Goal: Information Seeking & Learning: Find specific fact

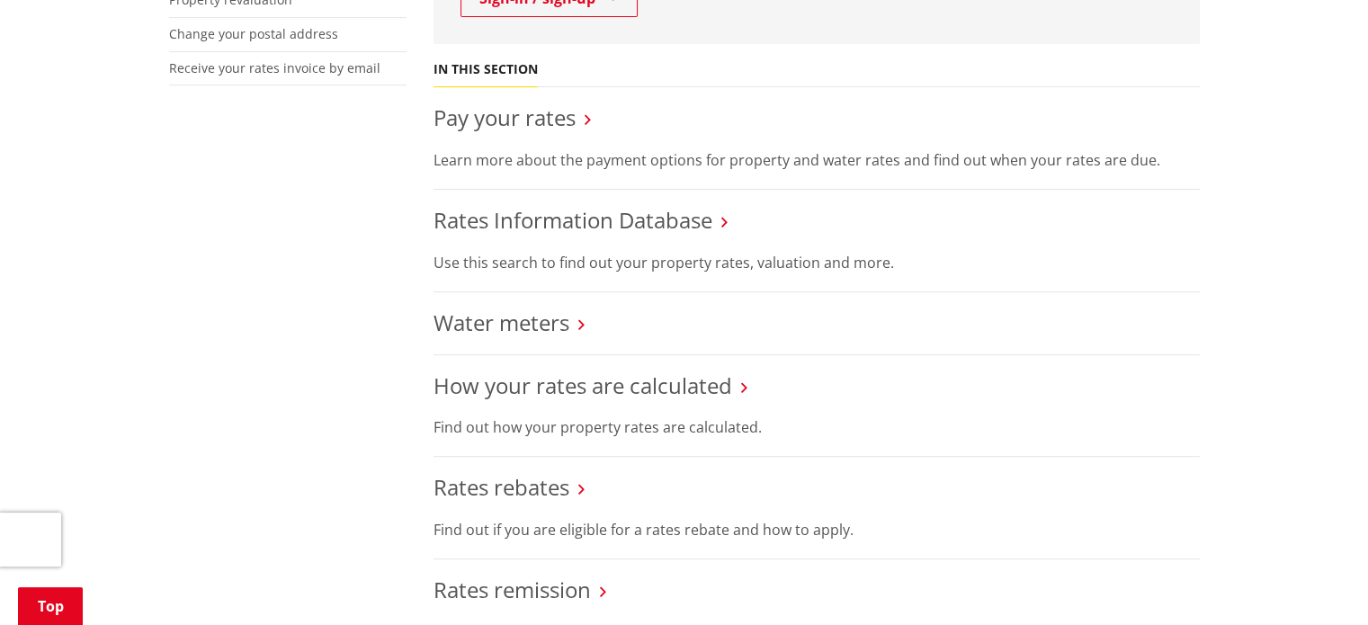
scroll to position [620, 0]
click at [586, 227] on link "Rates Information Database" at bounding box center [572, 218] width 279 height 30
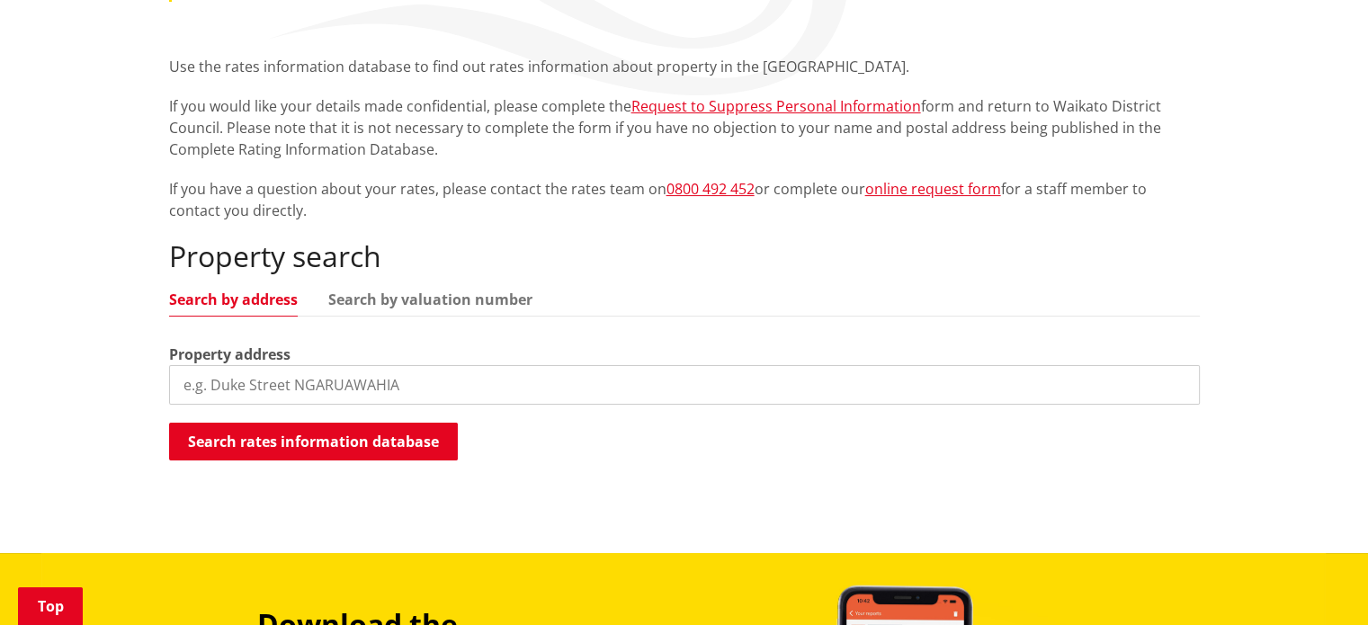
scroll to position [308, 0]
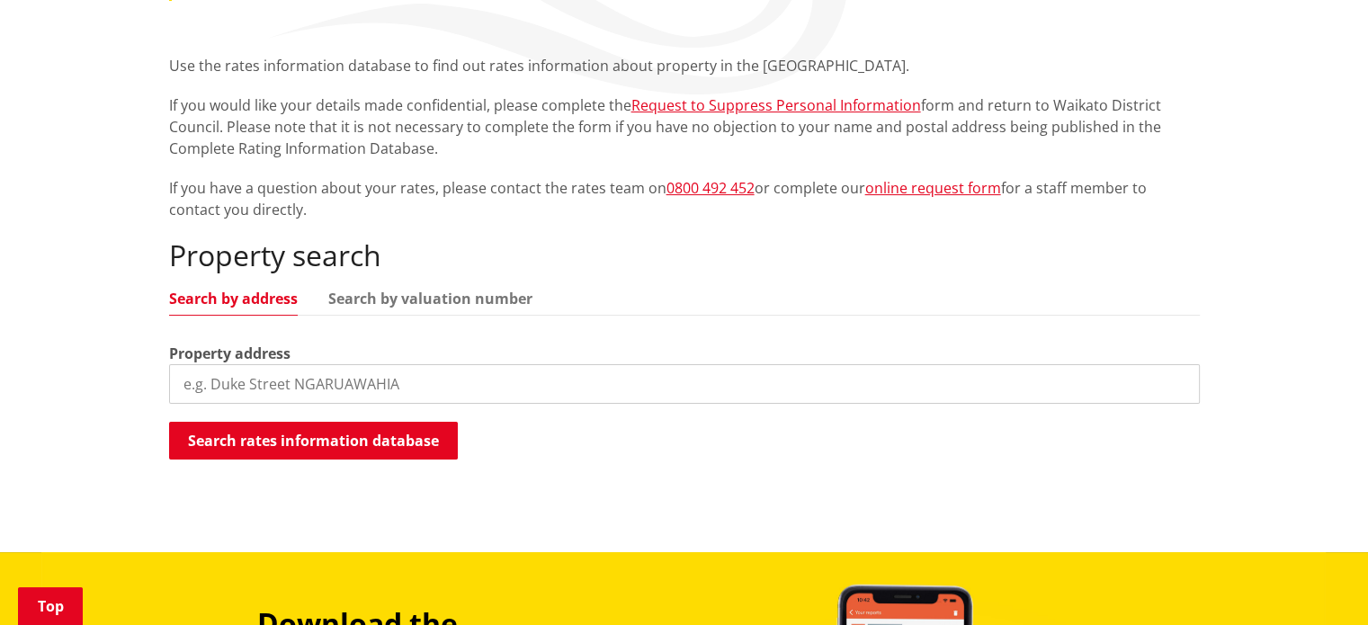
click at [345, 397] on input "search" at bounding box center [684, 384] width 1030 height 40
type input "[STREET_ADDRESS][PERSON_NAME]"
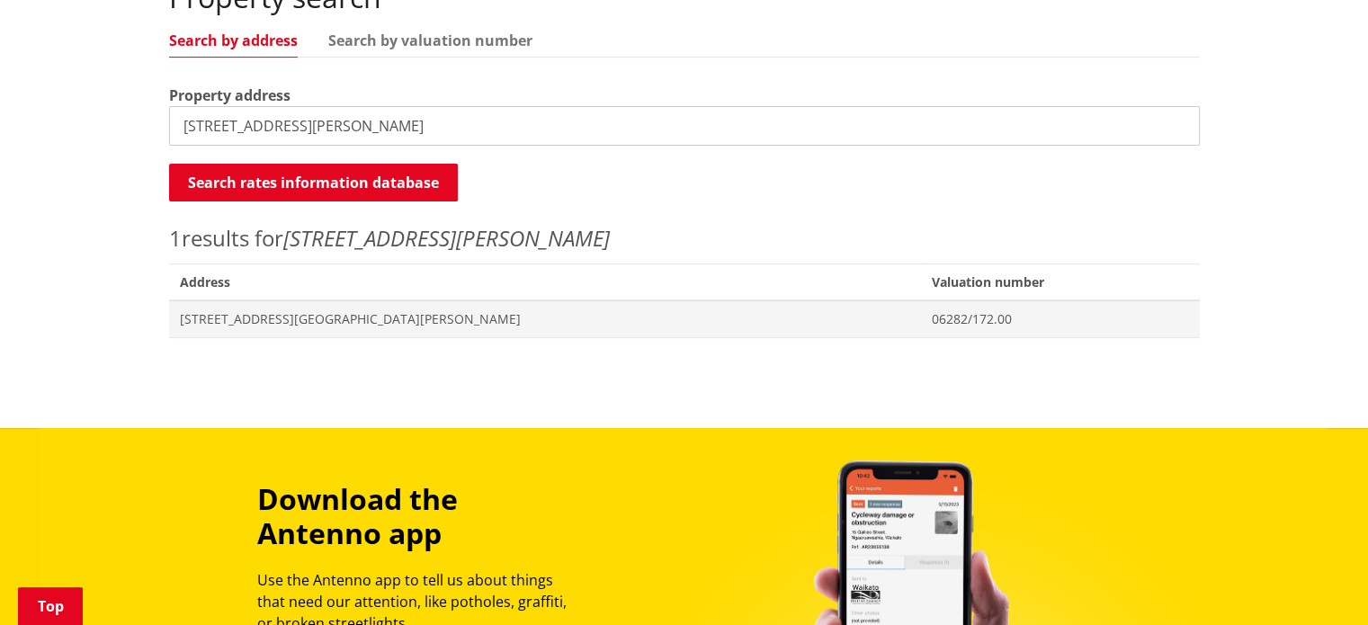
scroll to position [570, 0]
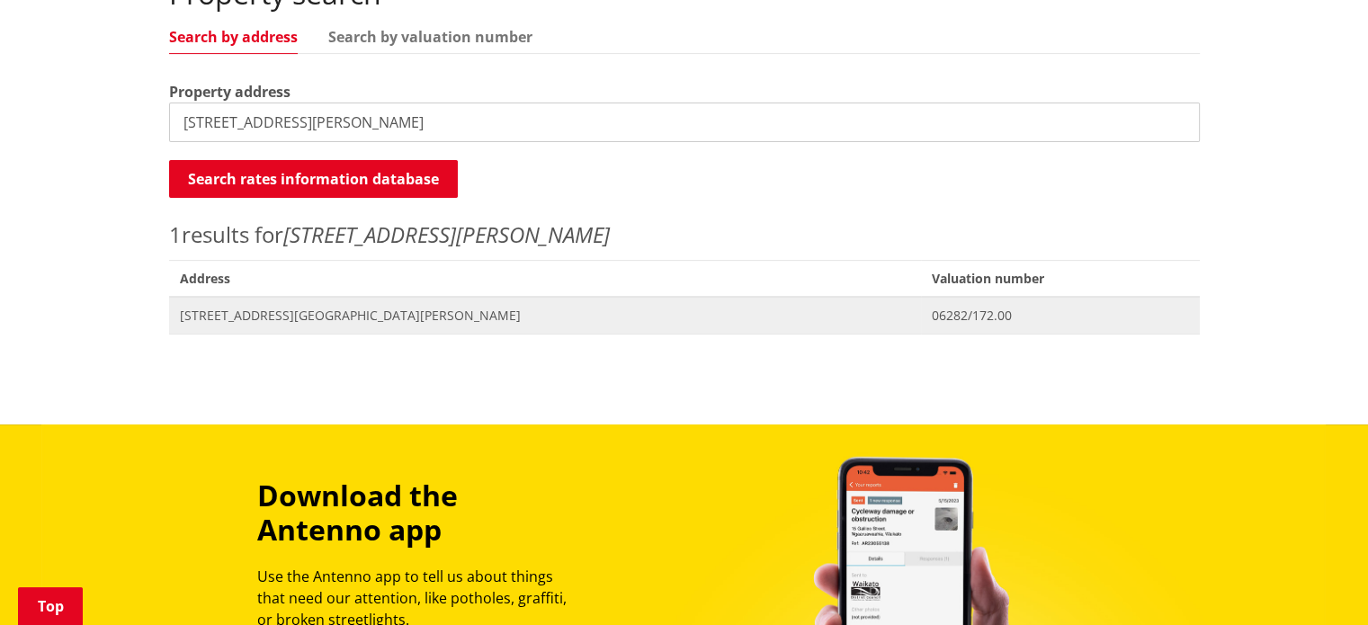
click at [381, 317] on span "[STREET_ADDRESS][GEOGRAPHIC_DATA][PERSON_NAME]" at bounding box center [545, 316] width 731 height 18
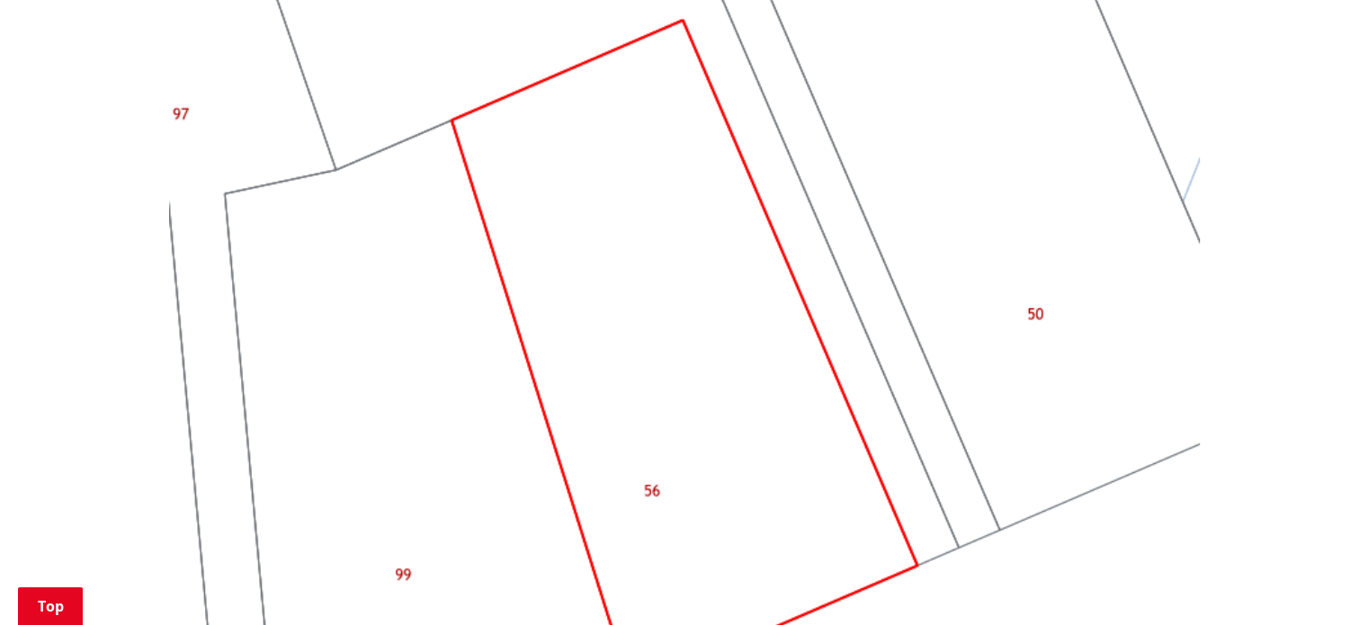
scroll to position [1627, 0]
